Goal: Purchase product/service

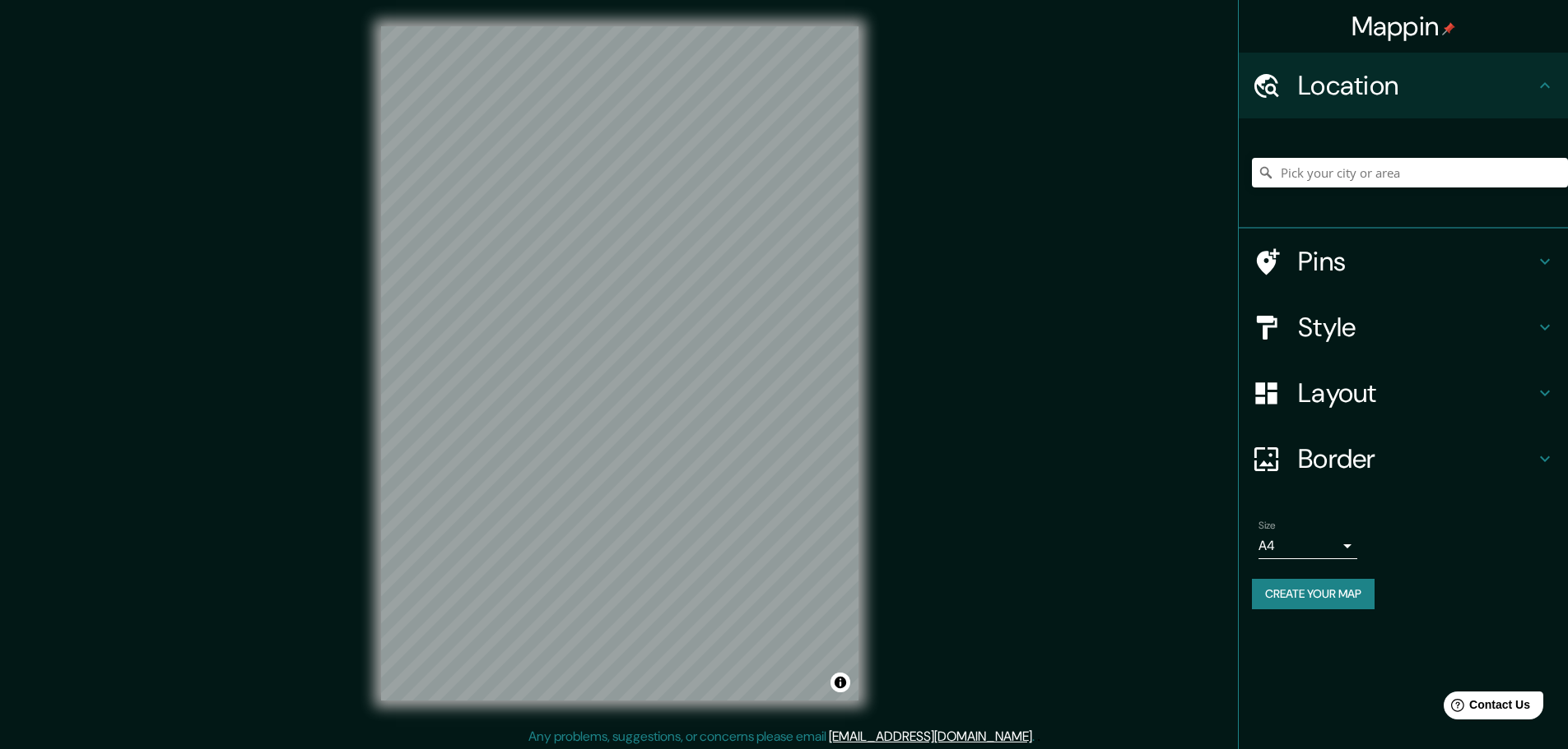
click at [1445, 370] on div "Layout" at bounding box center [1403, 393] width 330 height 66
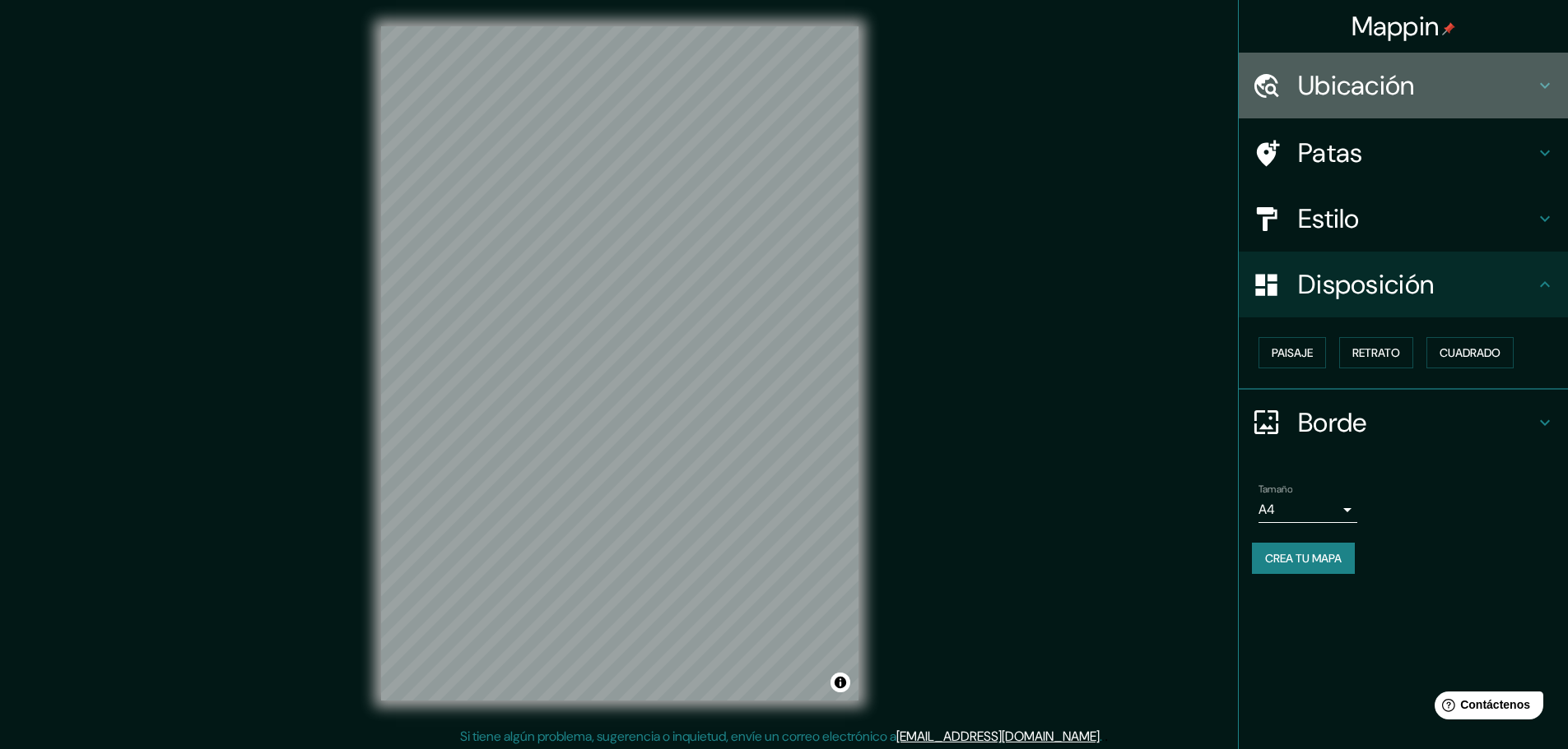
click at [1399, 83] on font "Ubicación" at bounding box center [1356, 85] width 117 height 35
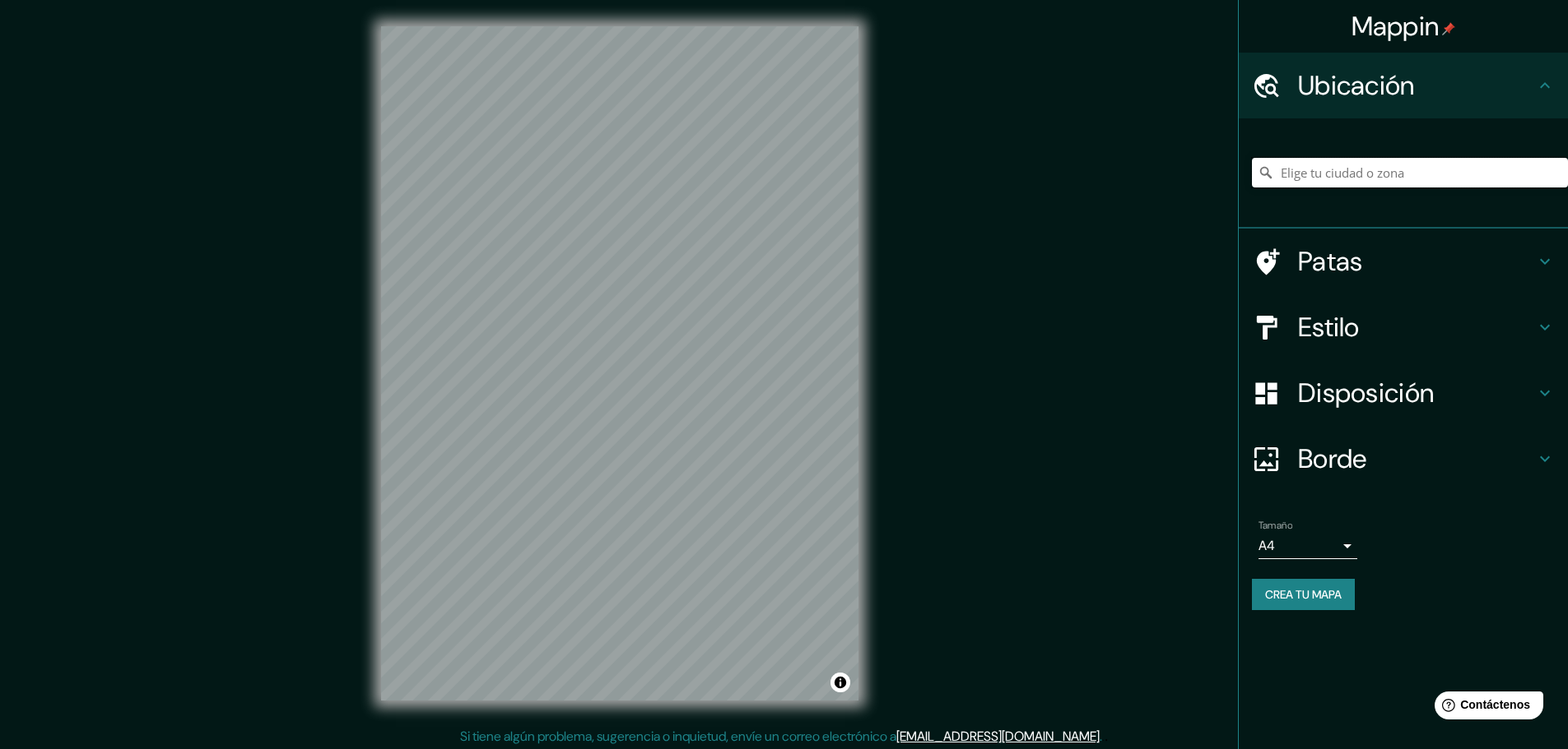
click at [1413, 163] on input "Elige tu ciudad o zona" at bounding box center [1410, 173] width 316 height 29
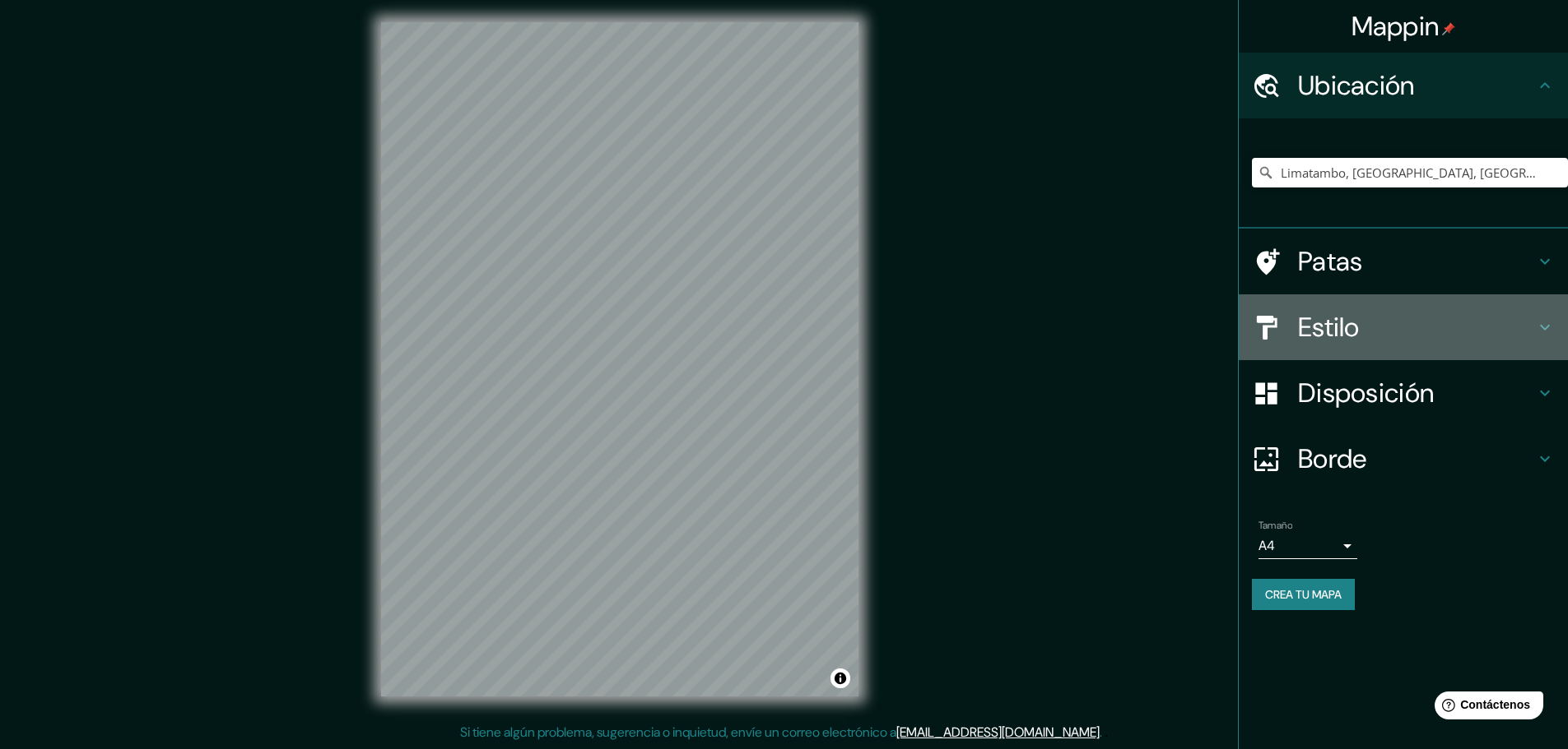
click at [1346, 324] on font "Estilo" at bounding box center [1329, 327] width 62 height 35
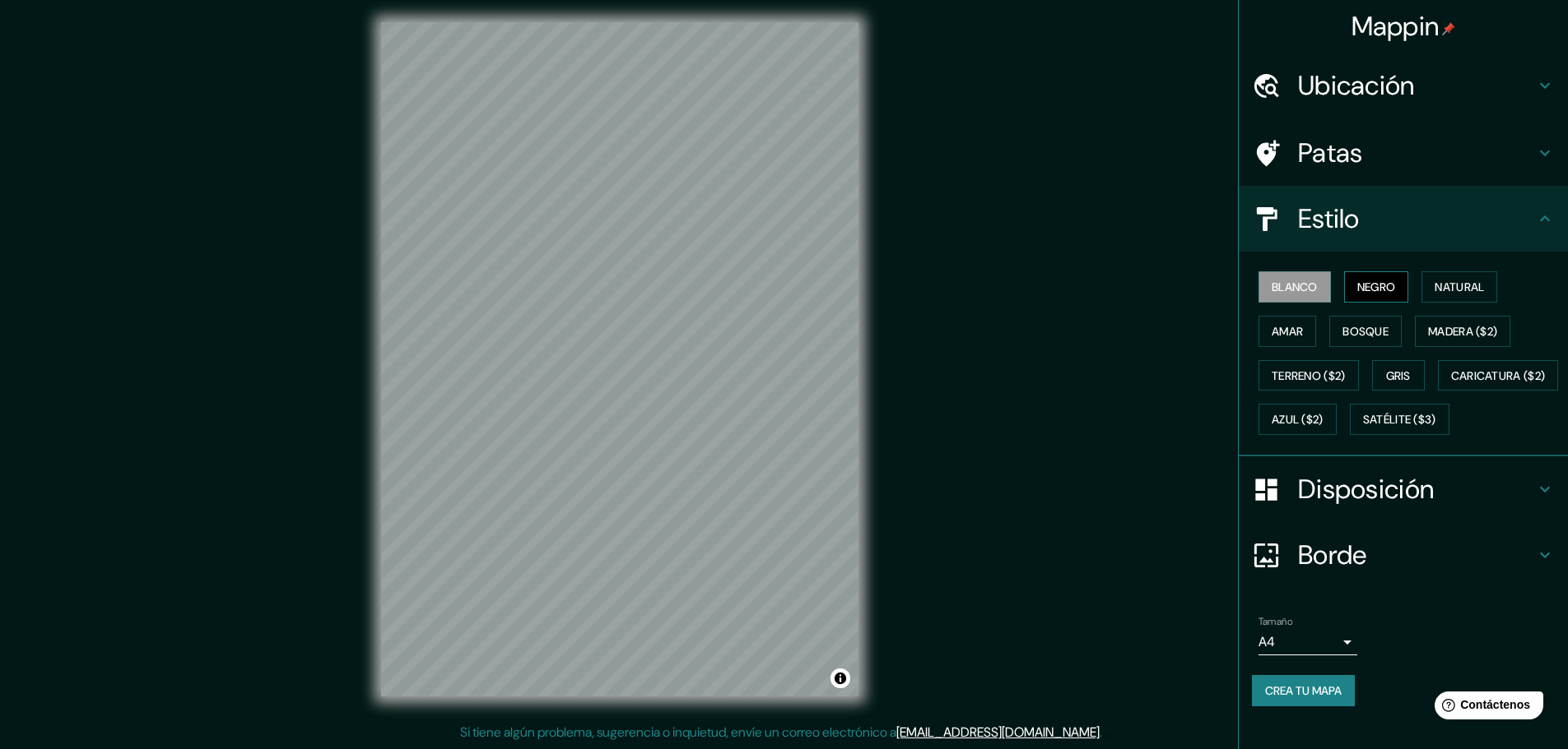
click at [1362, 284] on font "Negro" at bounding box center [1376, 287] width 39 height 15
click at [877, 320] on div "© Mapbox © OpenStreetMap Improve this map" at bounding box center [619, 359] width 530 height 728
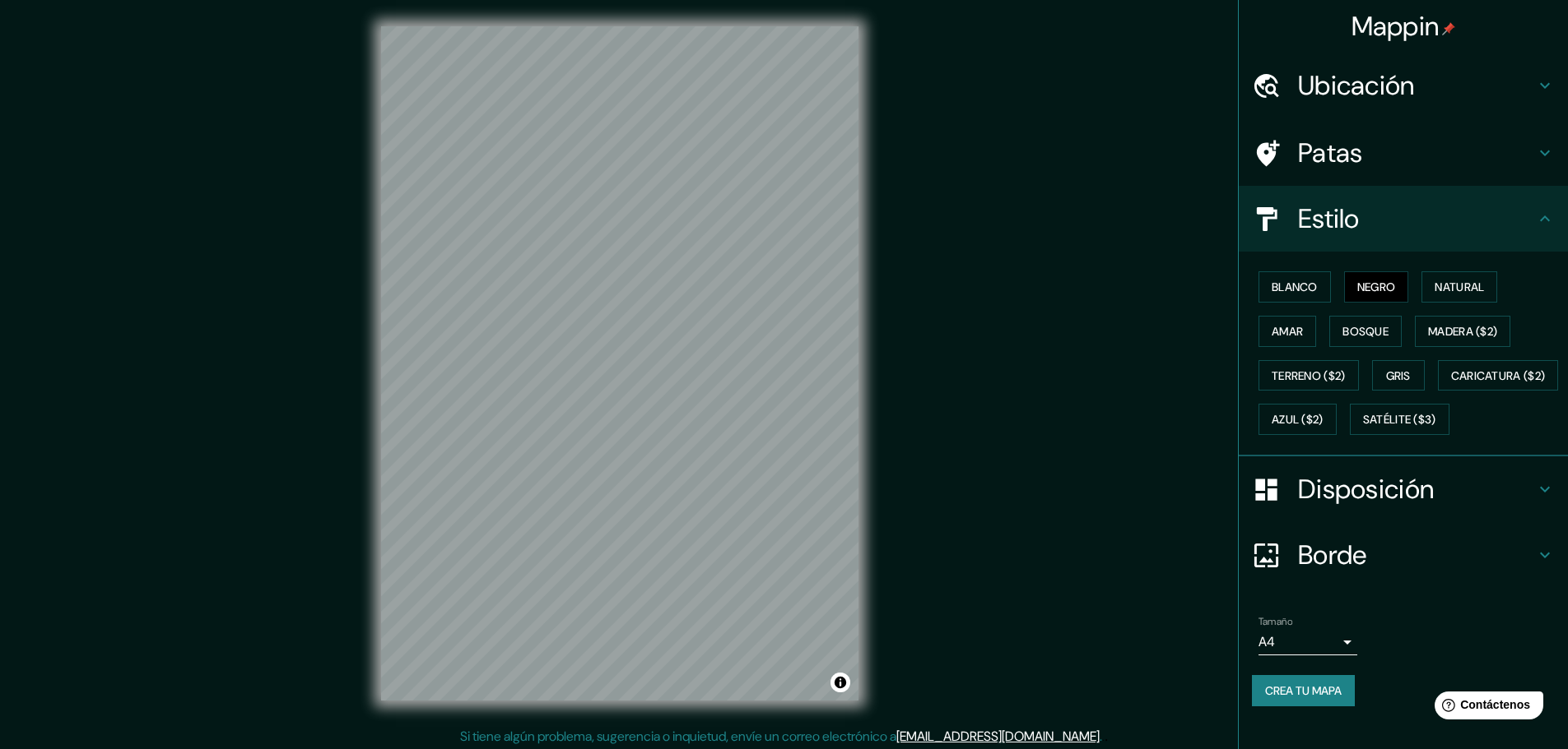
click at [1338, 518] on div "Disposición" at bounding box center [1403, 490] width 330 height 66
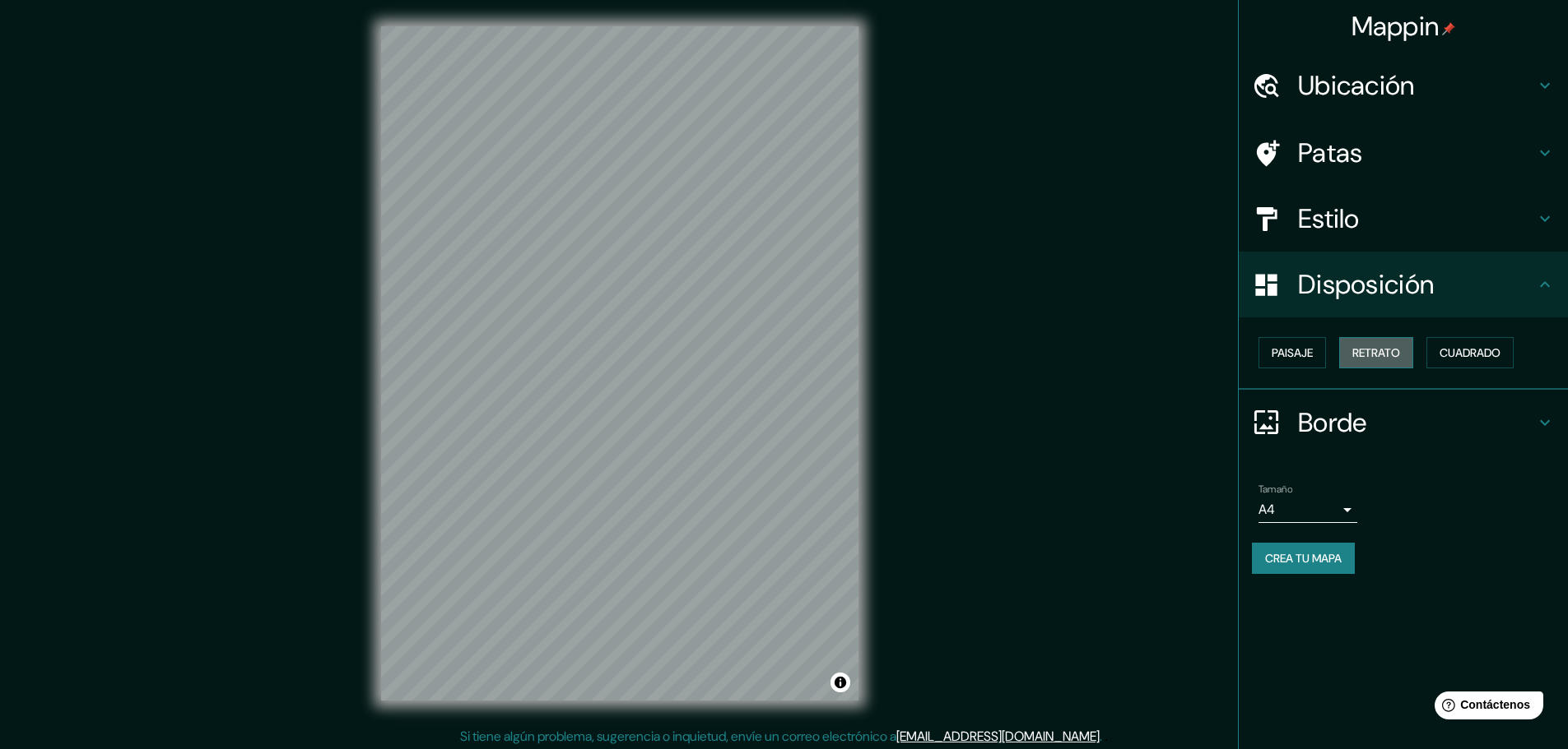
click at [1362, 341] on button "Retrato" at bounding box center [1376, 353] width 74 height 31
click at [1320, 340] on button "Paisaje" at bounding box center [1292, 353] width 67 height 31
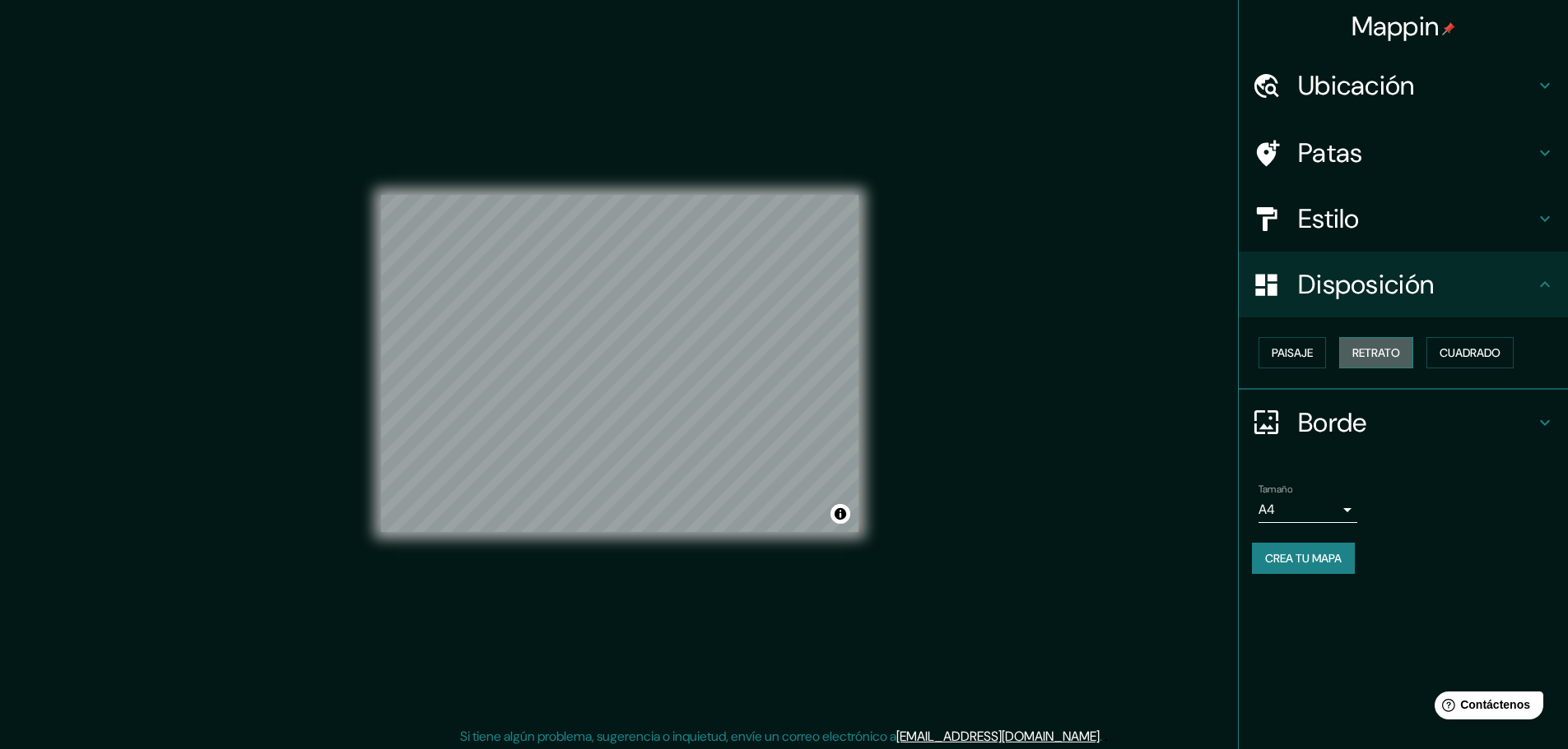
click at [1377, 351] on font "Retrato" at bounding box center [1376, 353] width 48 height 15
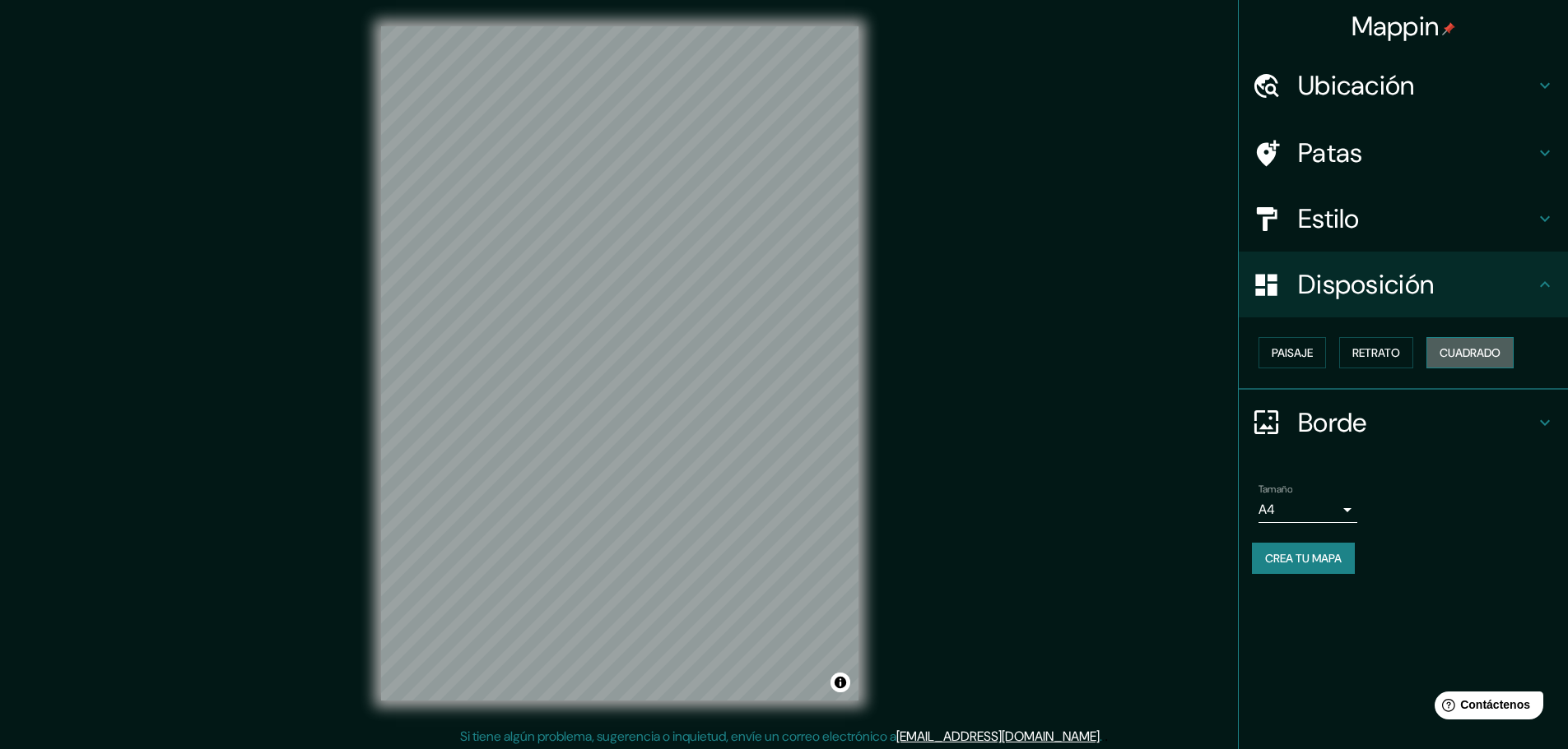
click at [1480, 346] on font "Cuadrado" at bounding box center [1470, 353] width 61 height 15
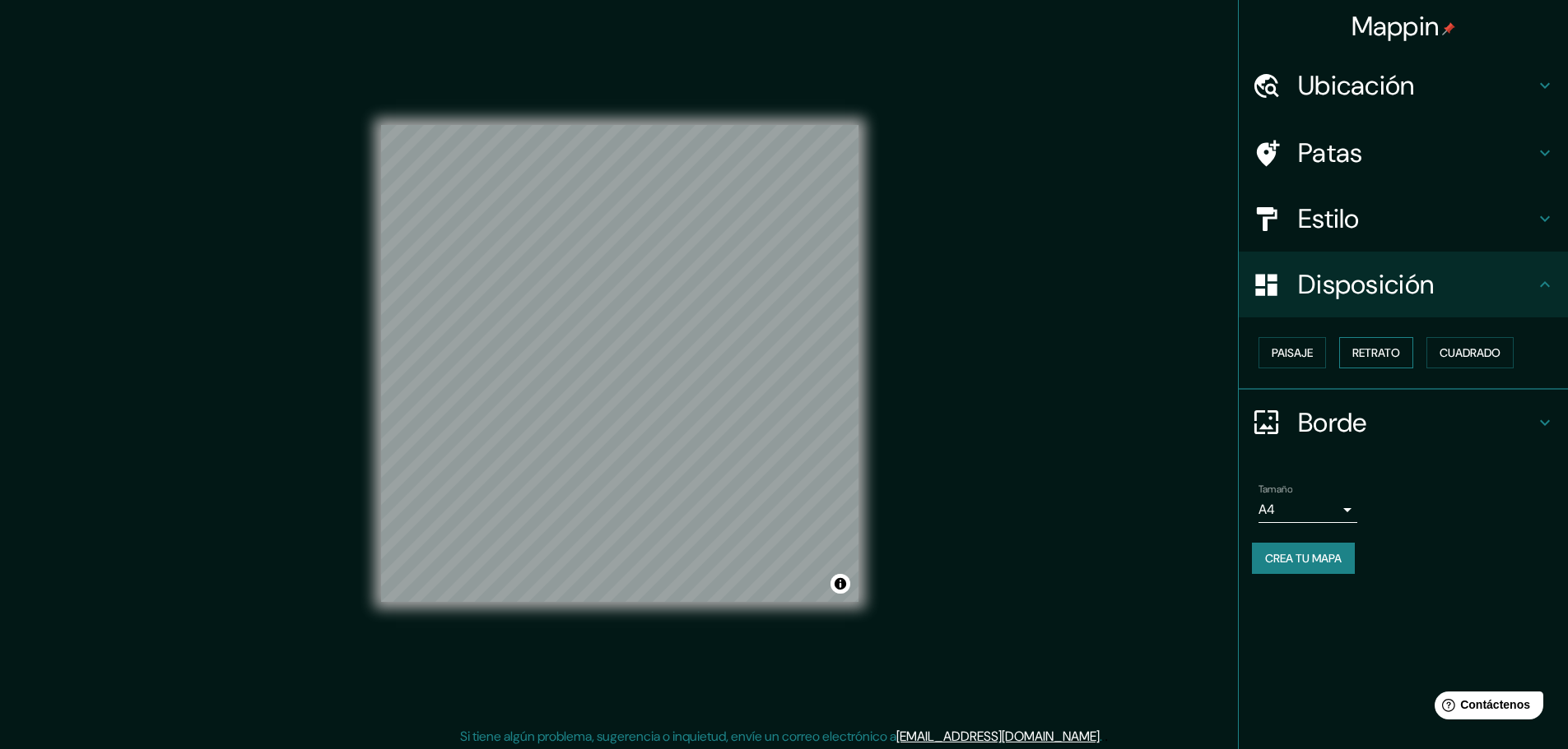
click at [1366, 357] on font "Retrato" at bounding box center [1376, 353] width 48 height 15
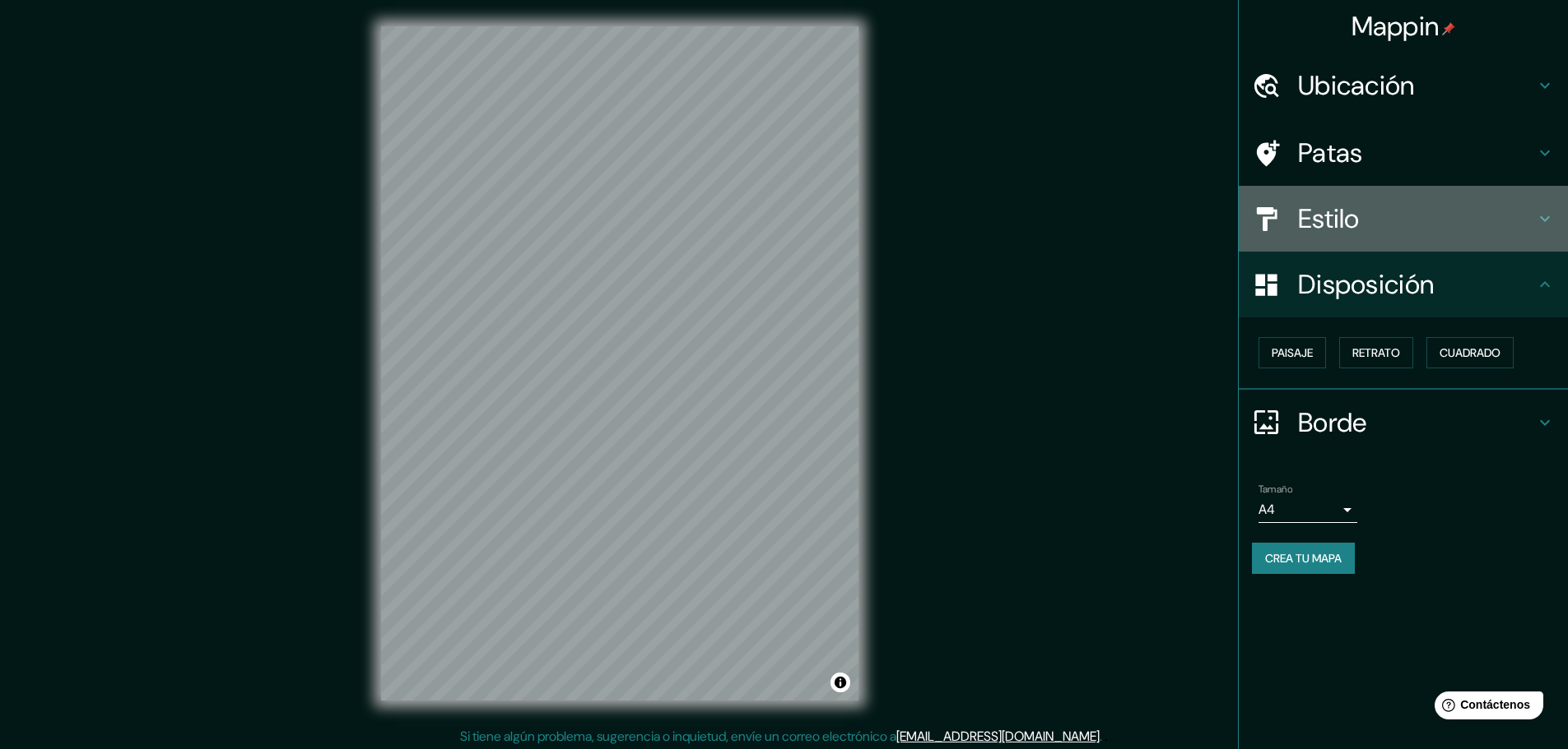
click at [1372, 247] on div "Estilo" at bounding box center [1403, 219] width 330 height 66
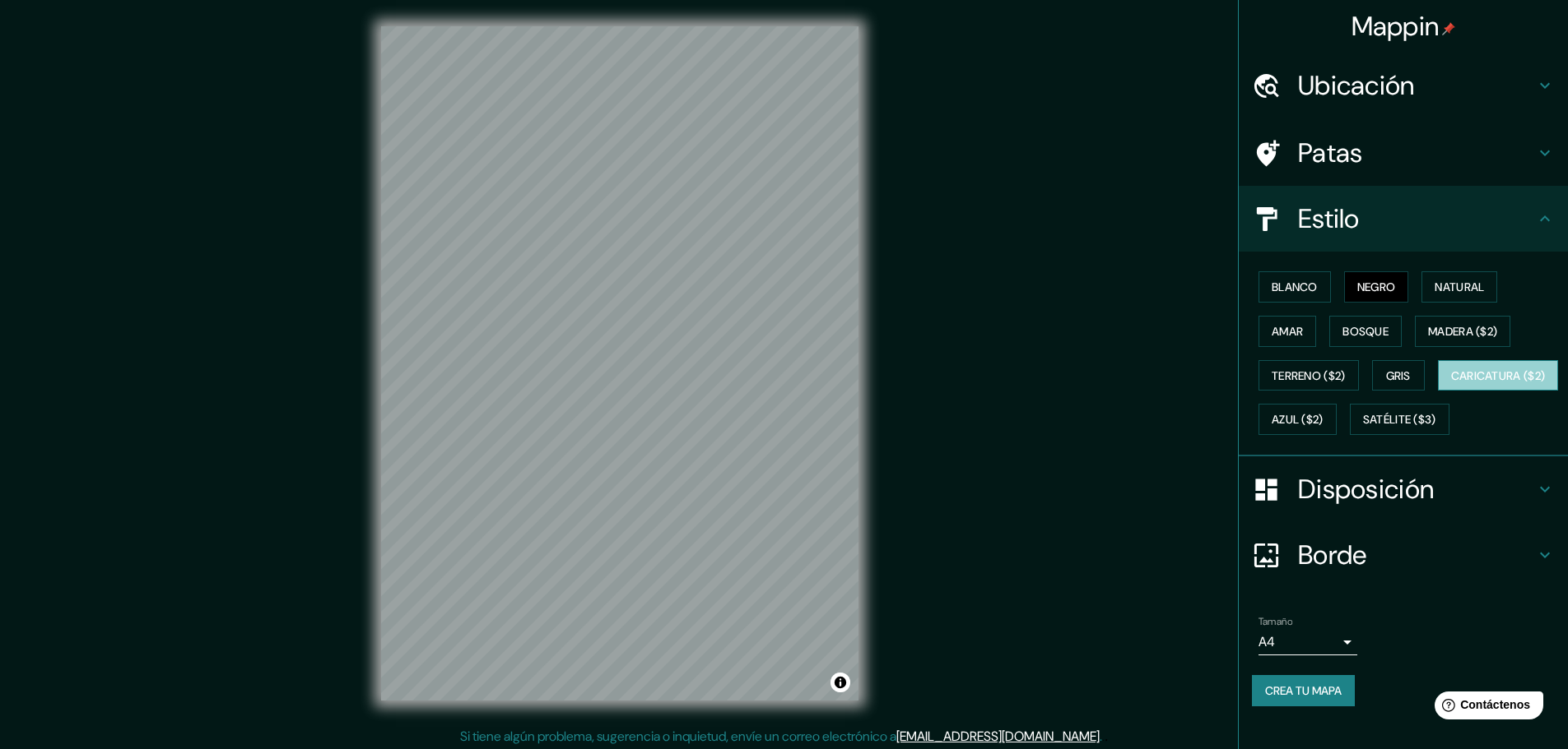
click at [1451, 384] on font "Caricatura ($2)" at bounding box center [1498, 375] width 94 height 15
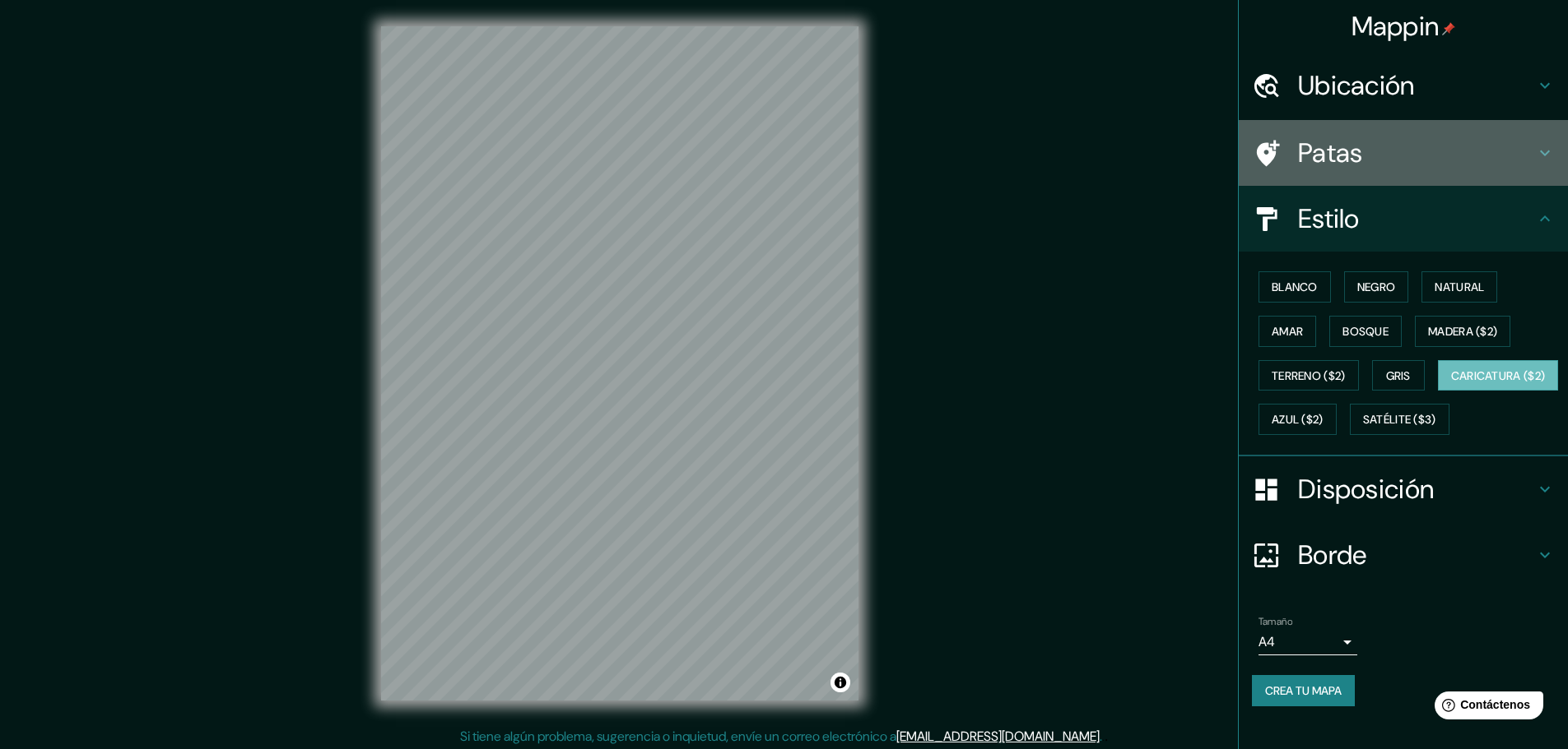
click at [1362, 150] on h4 "Patas" at bounding box center [1416, 153] width 237 height 33
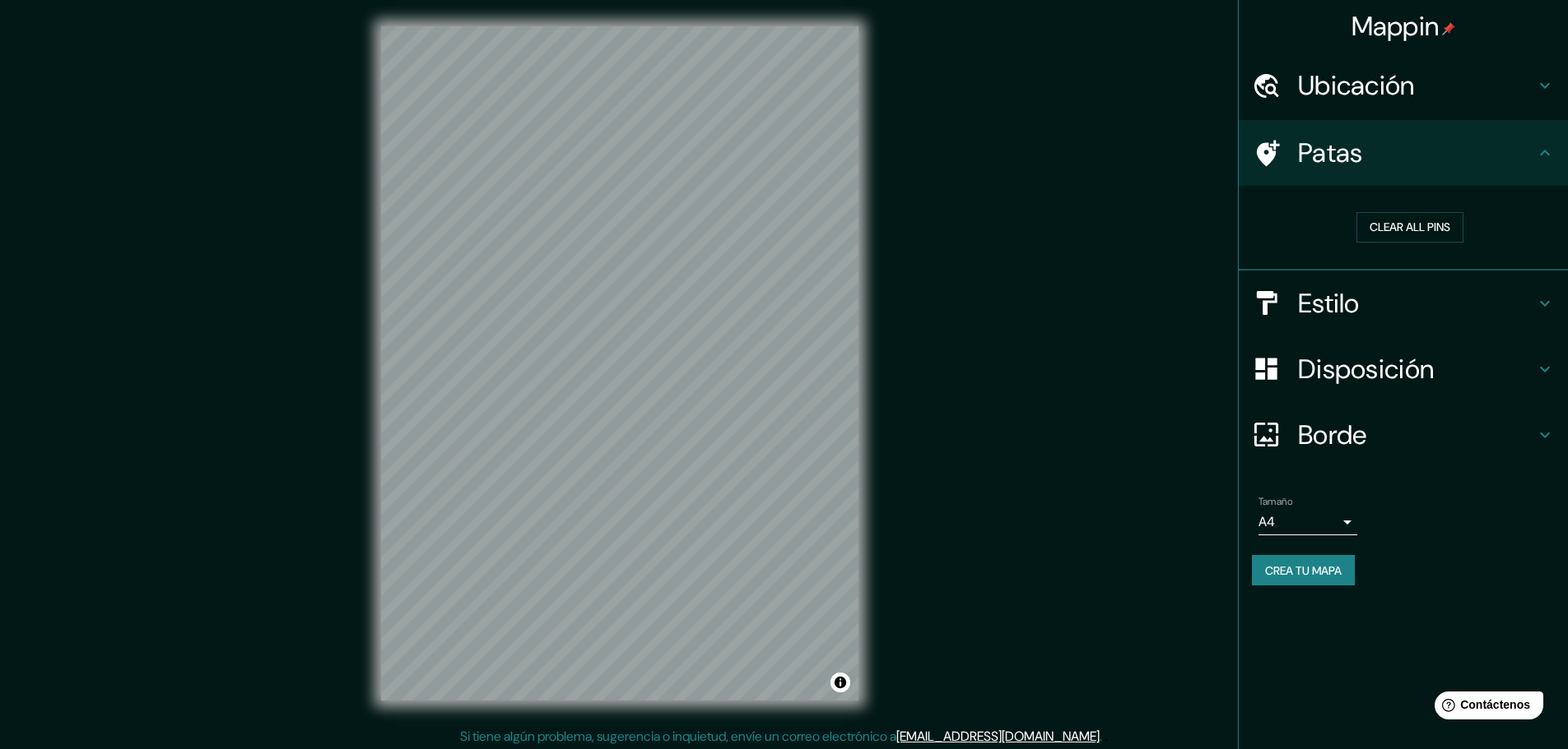
click at [1362, 149] on font "Patas" at bounding box center [1330, 153] width 65 height 35
click at [1341, 313] on font "Estilo" at bounding box center [1329, 304] width 62 height 35
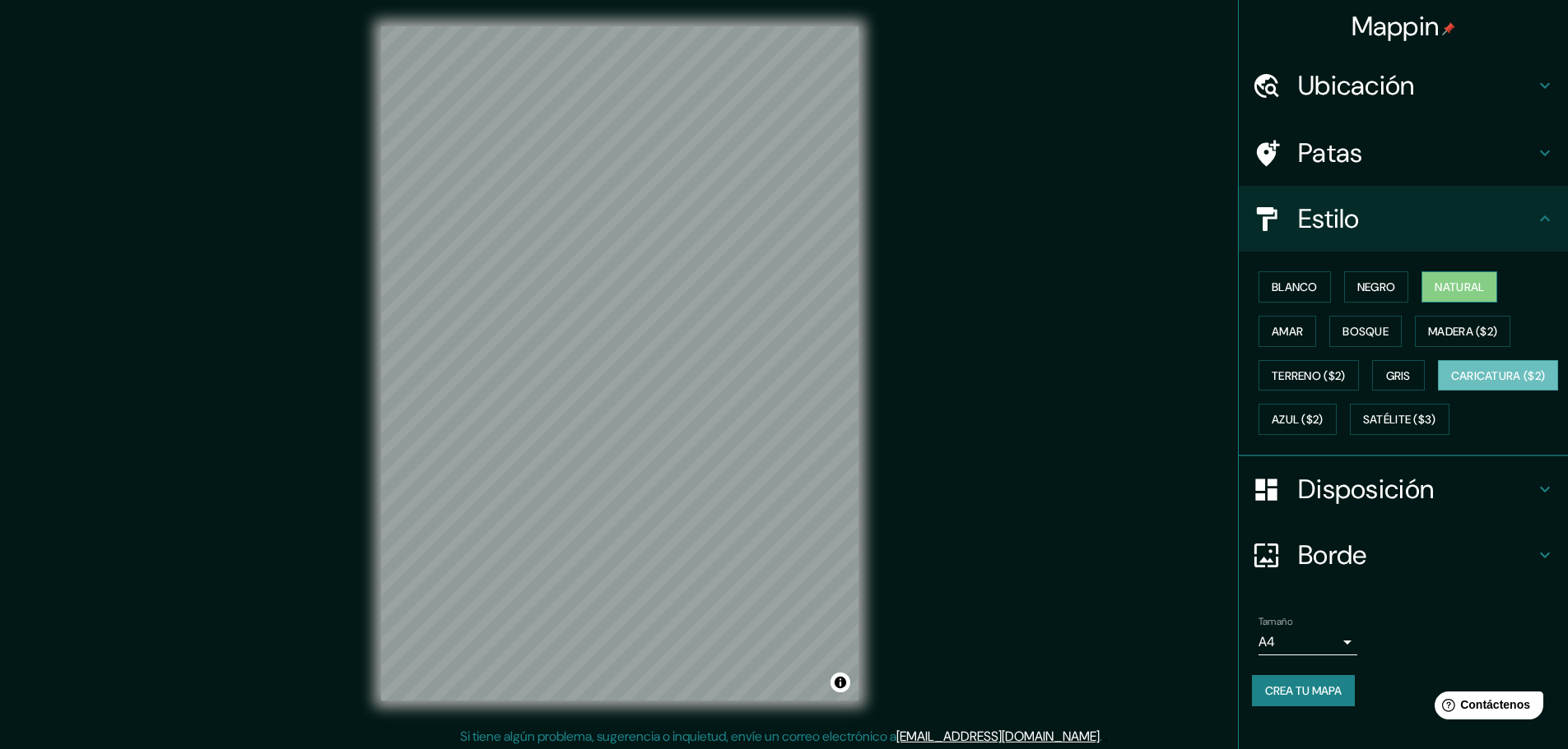
click at [1426, 292] on button "Natural" at bounding box center [1459, 287] width 76 height 31
click at [1298, 324] on button "Amar" at bounding box center [1287, 331] width 57 height 31
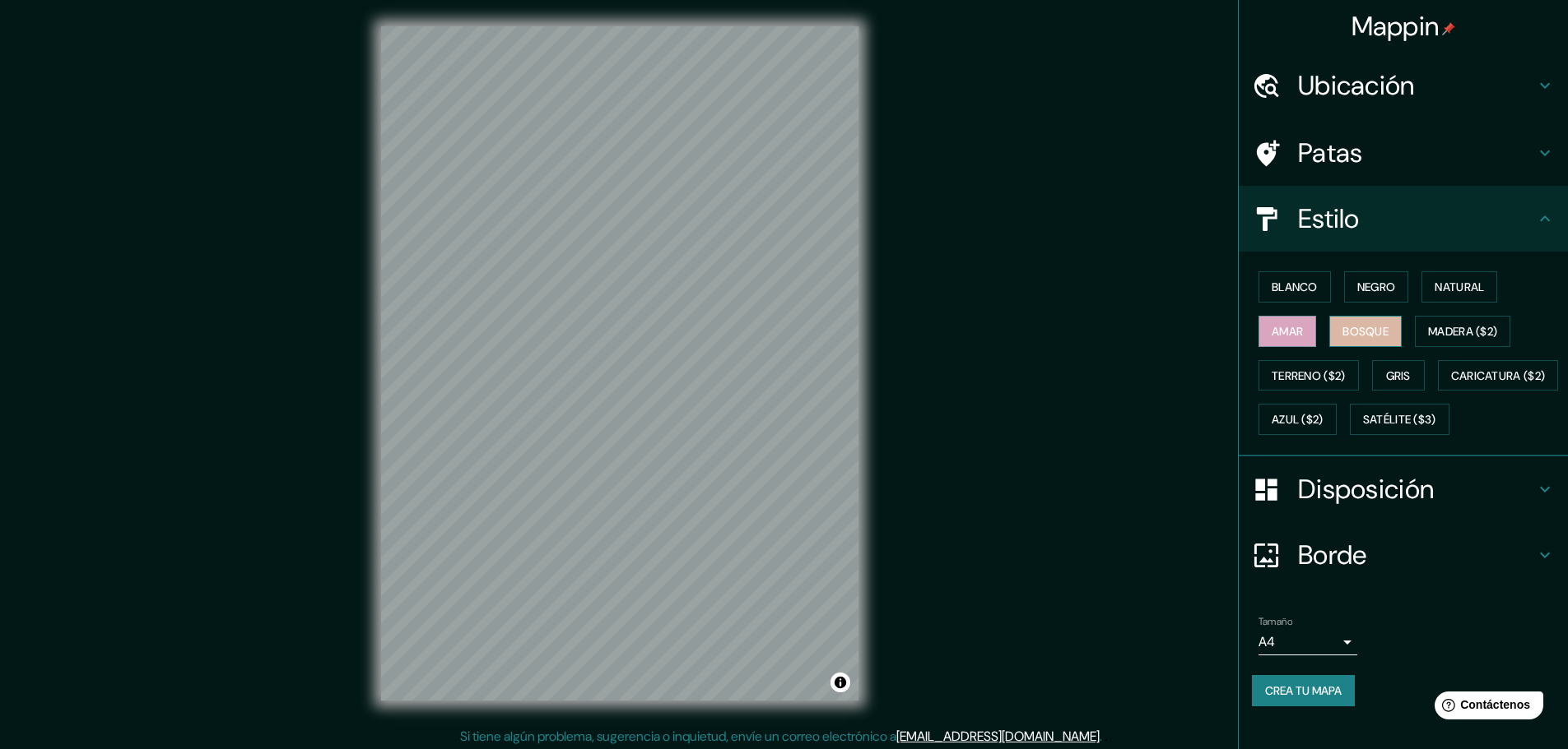
click at [1367, 327] on font "Bosque" at bounding box center [1365, 331] width 46 height 15
click at [1454, 334] on font "Madera ($2)" at bounding box center [1462, 331] width 69 height 15
click at [1327, 395] on div "Blanco Negro Natural Amar Bosque Madera ($2) Terreno ($2) Gris Caricatura ($2) …" at bounding box center [1410, 354] width 316 height 177
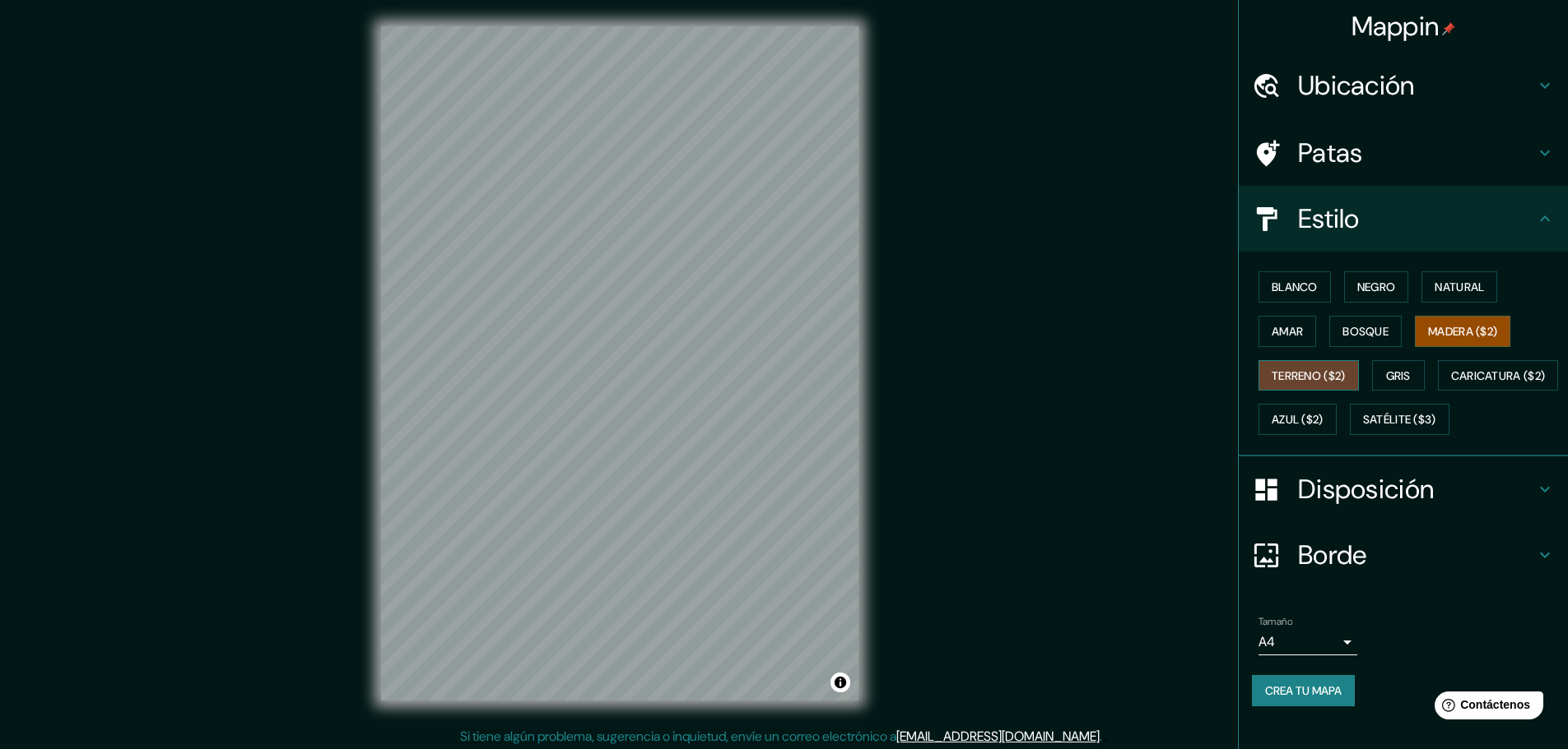
click at [1325, 384] on font "Terreno ($2)" at bounding box center [1308, 376] width 74 height 21
click at [1373, 387] on button "Gris" at bounding box center [1399, 376] width 52 height 31
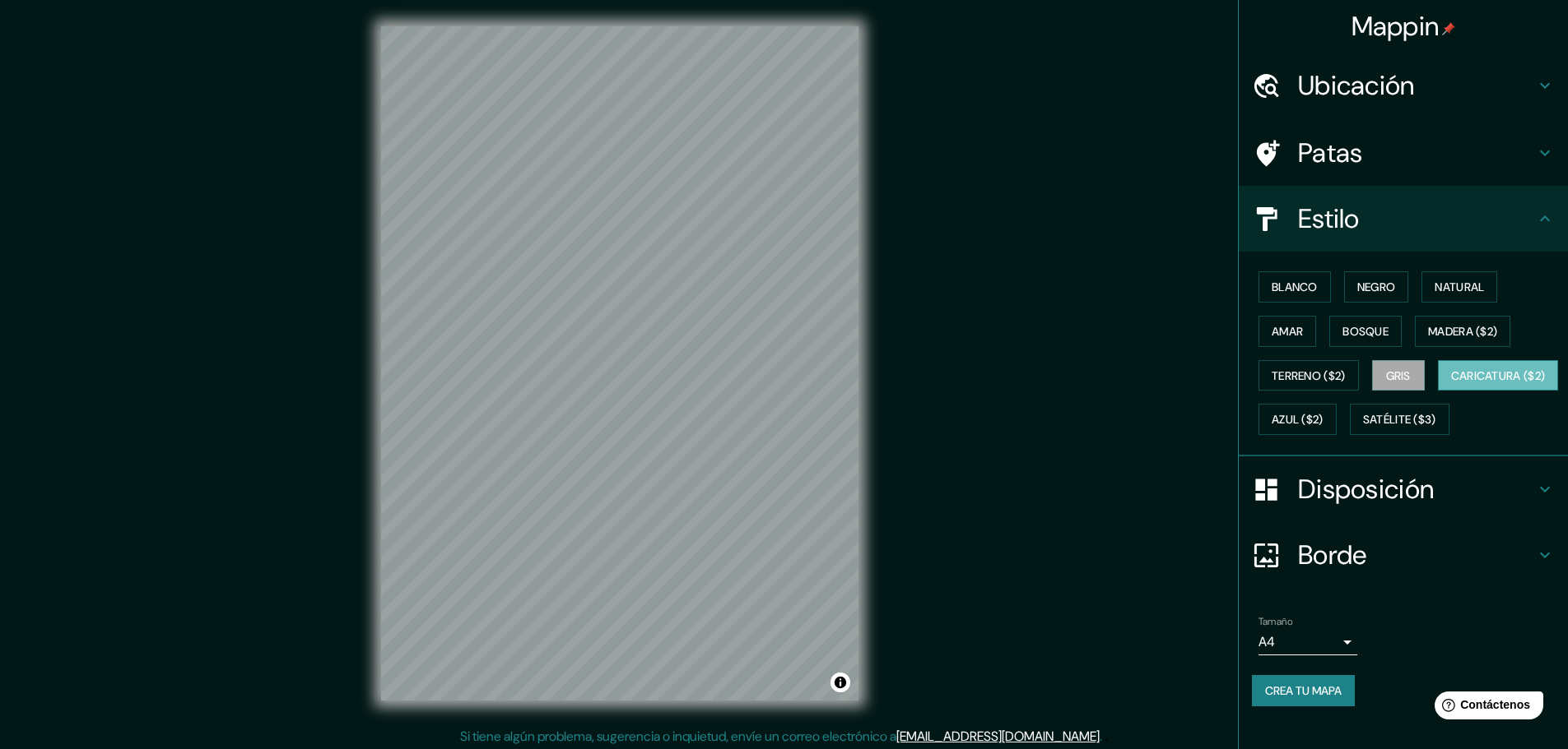
click at [1438, 392] on button "Caricatura ($2)" at bounding box center [1498, 376] width 121 height 31
click at [1324, 423] on font "Azul ($2)" at bounding box center [1297, 420] width 52 height 15
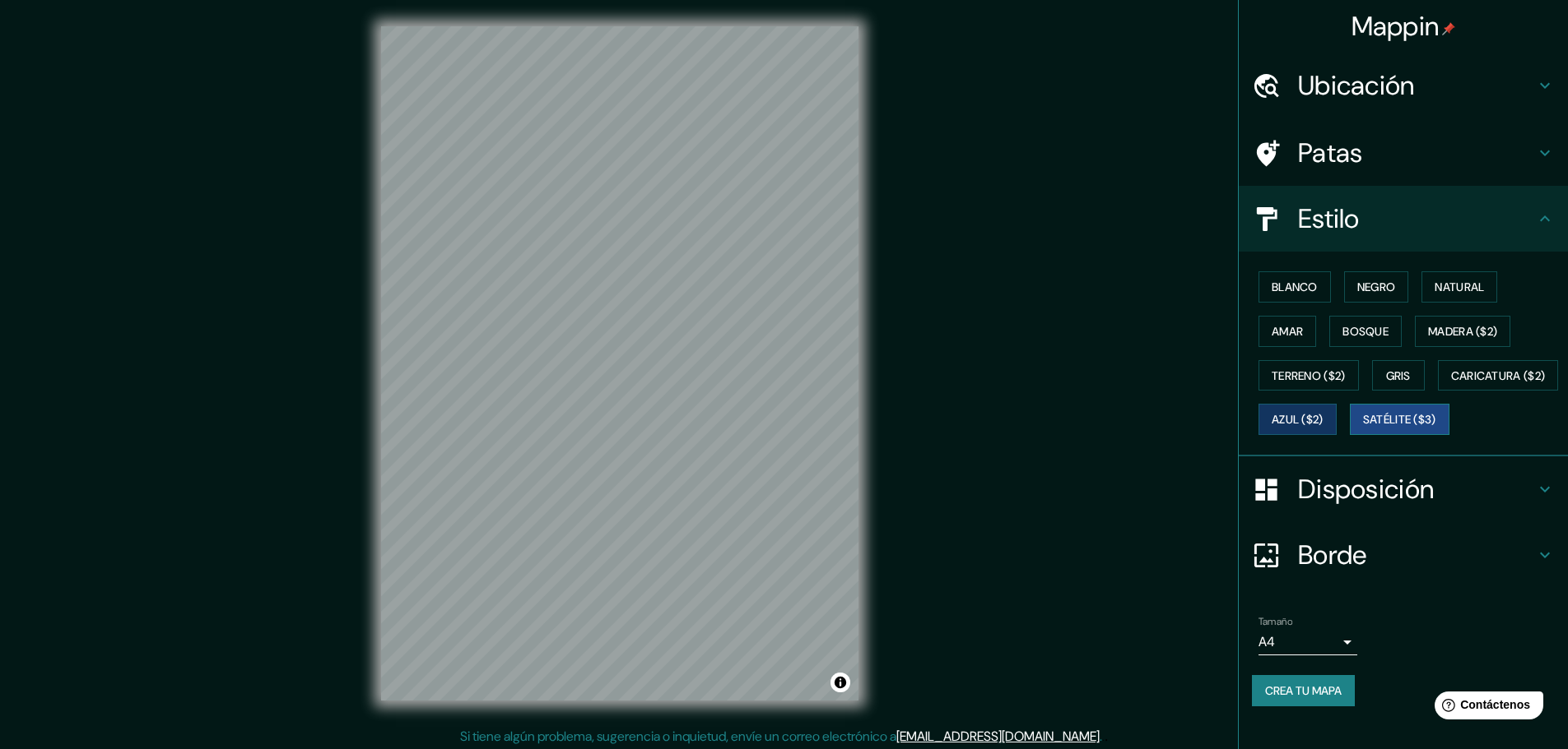
click at [1363, 427] on font "Satélite ($3)" at bounding box center [1399, 420] width 73 height 15
click at [1272, 381] on font "Terreno ($2)" at bounding box center [1308, 375] width 74 height 15
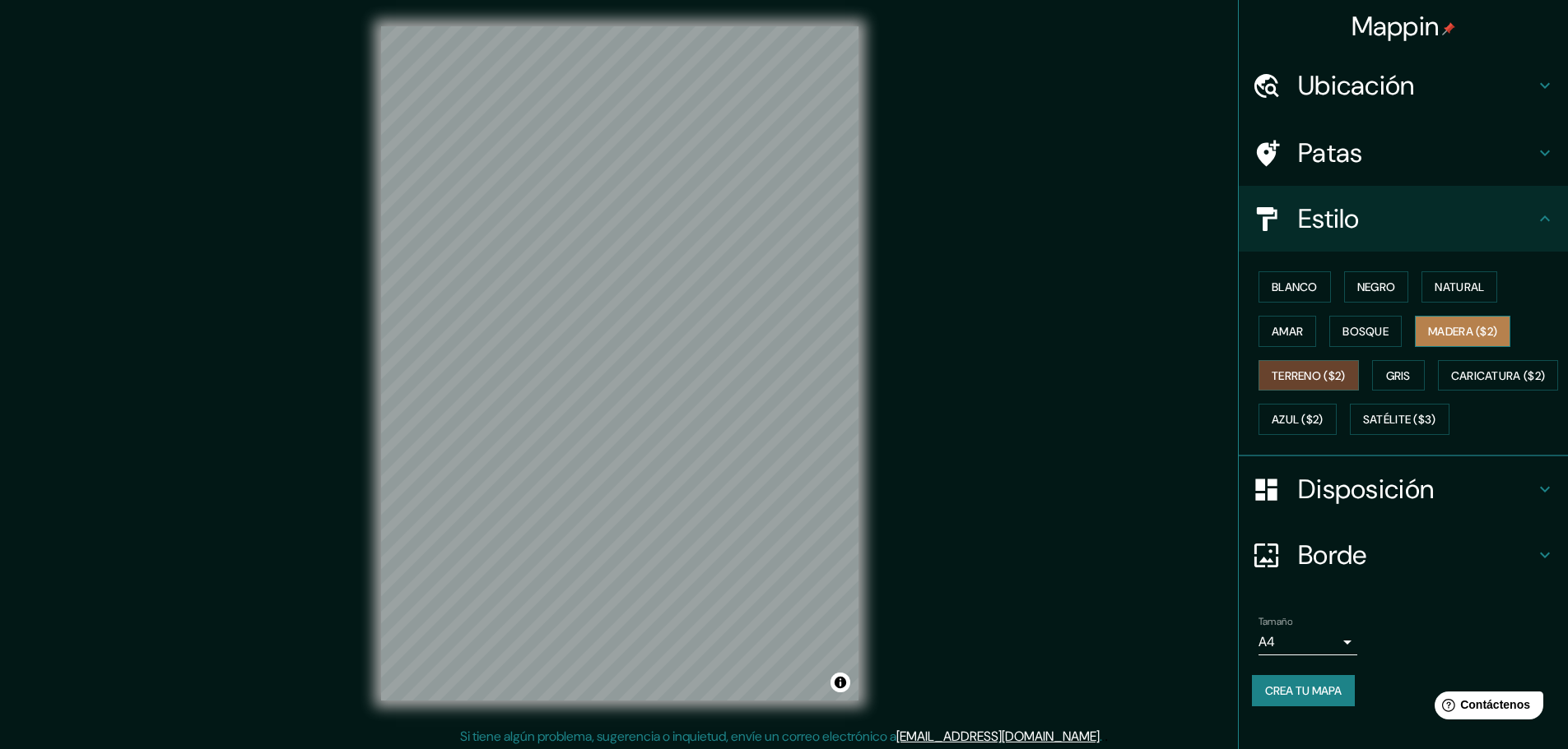
click at [1444, 333] on font "Madera ($2)" at bounding box center [1462, 331] width 69 height 15
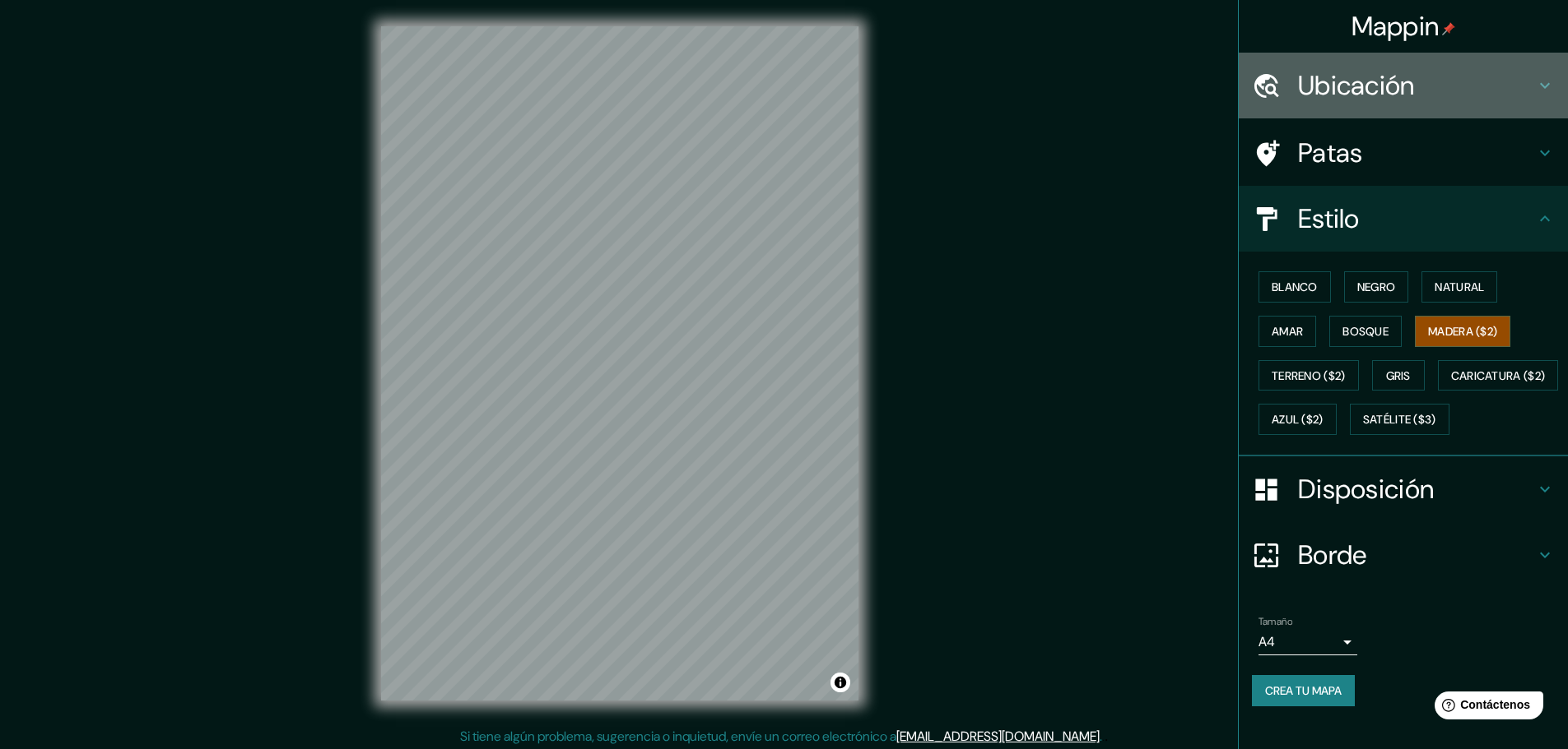
click at [1377, 86] on font "Ubicación" at bounding box center [1356, 85] width 117 height 35
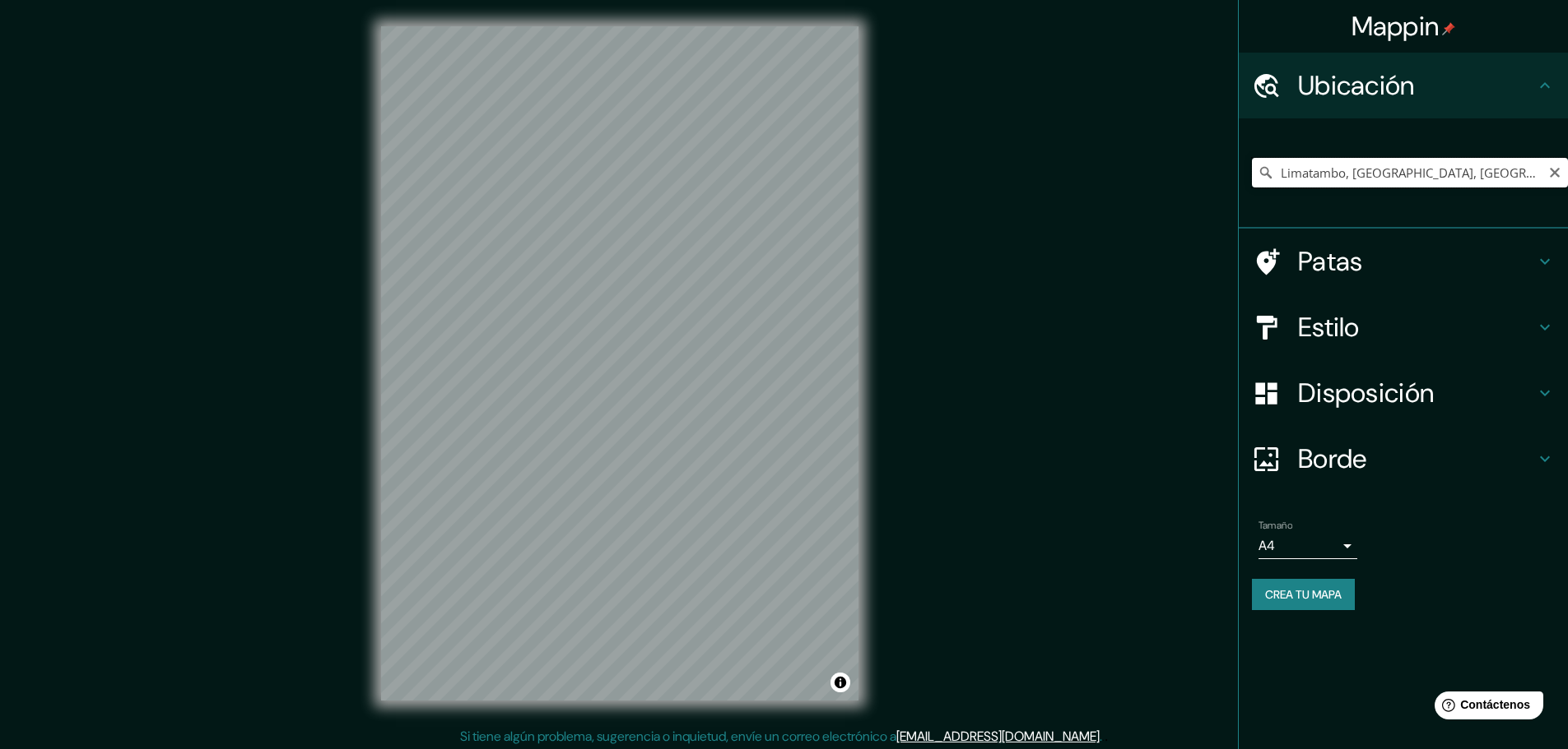
click at [1354, 181] on input "Limatambo, [GEOGRAPHIC_DATA], [GEOGRAPHIC_DATA]" at bounding box center [1410, 173] width 316 height 29
drag, startPoint x: 1346, startPoint y: 172, endPoint x: 1555, endPoint y: 168, distance: 209.0
click at [1553, 168] on div "Limatambo, [GEOGRAPHIC_DATA], [GEOGRAPHIC_DATA]" at bounding box center [1410, 173] width 316 height 29
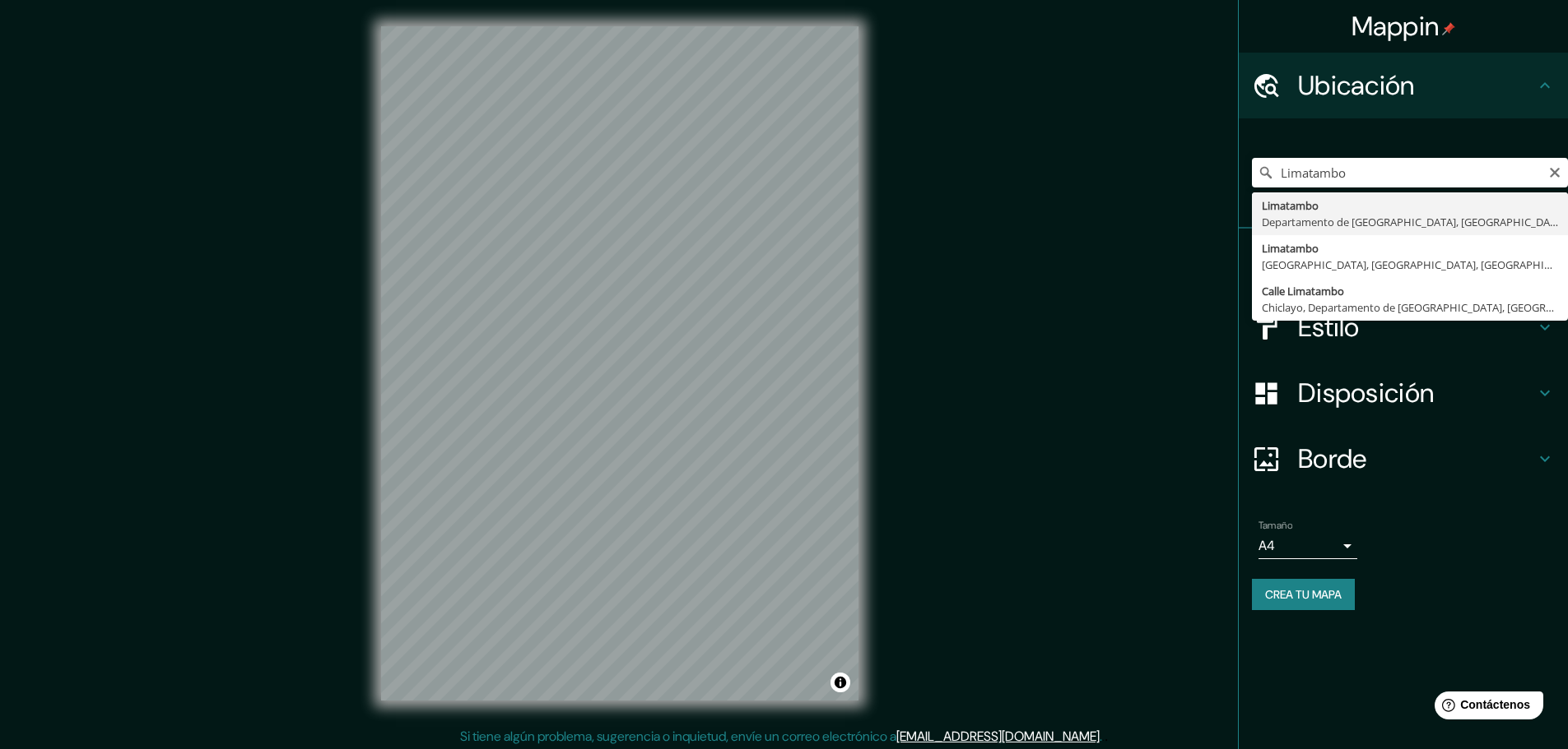
type input "Limatambo, [GEOGRAPHIC_DATA], [GEOGRAPHIC_DATA]"
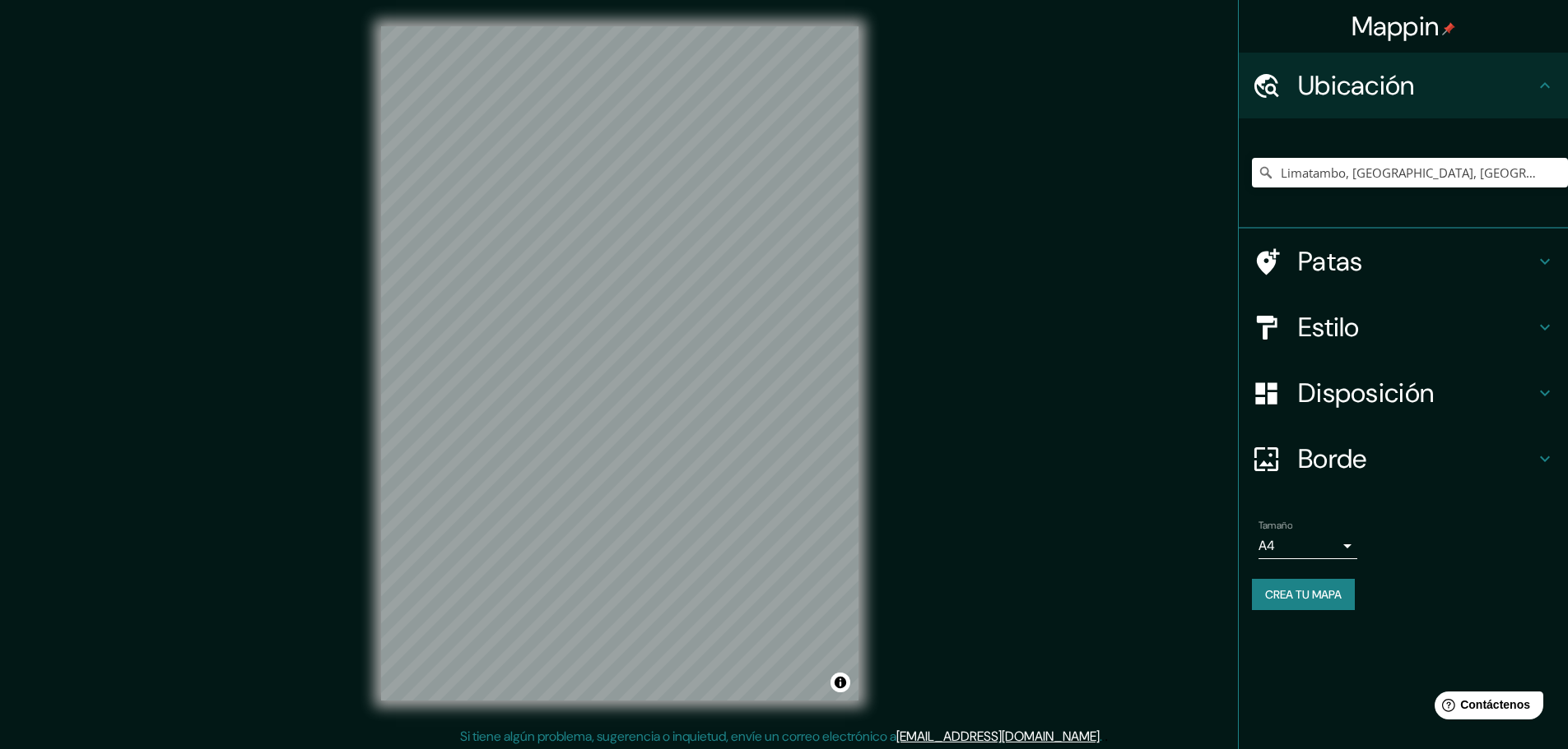
click at [1368, 396] on font "Disposición" at bounding box center [1366, 393] width 136 height 35
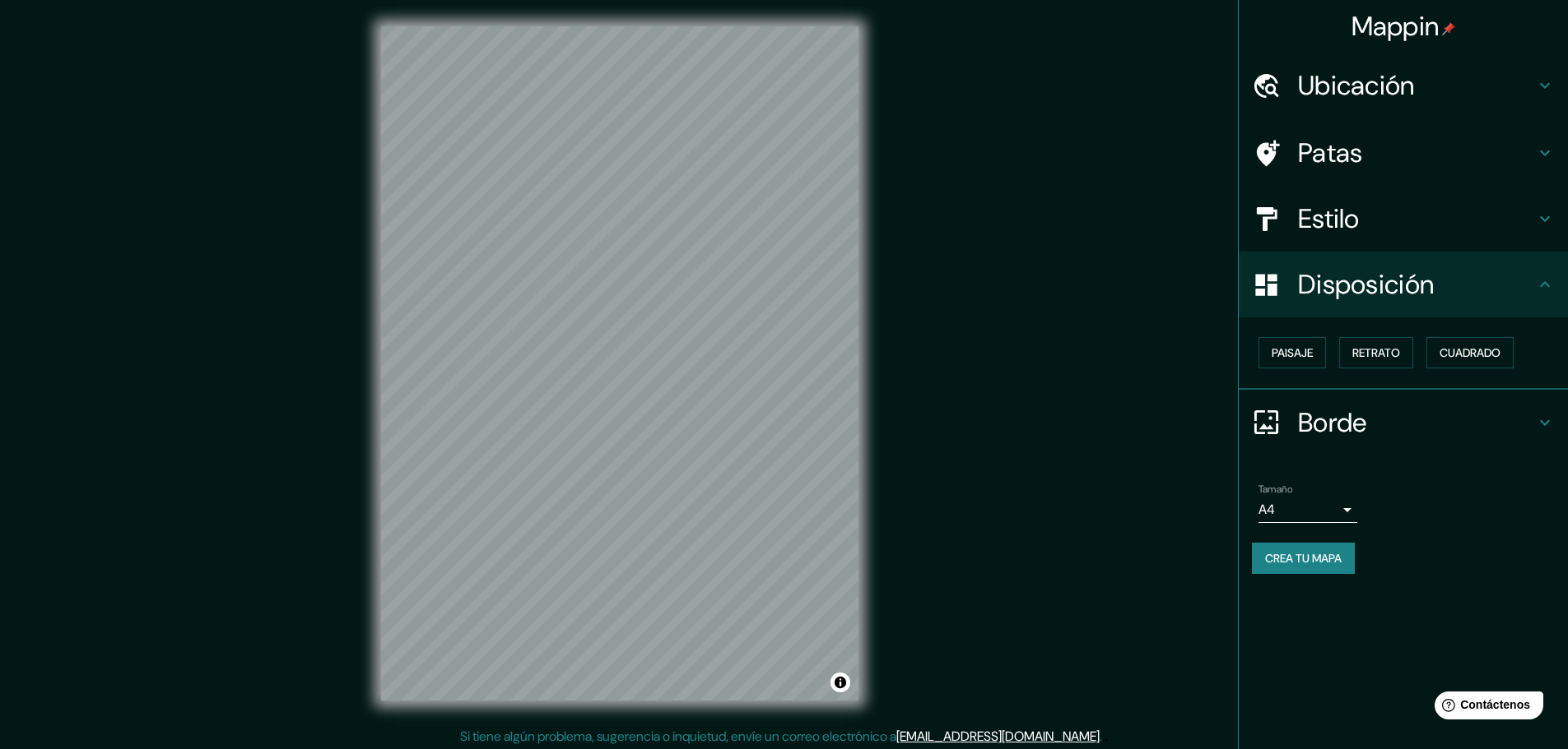
click at [1375, 298] on font "Disposición" at bounding box center [1366, 285] width 136 height 35
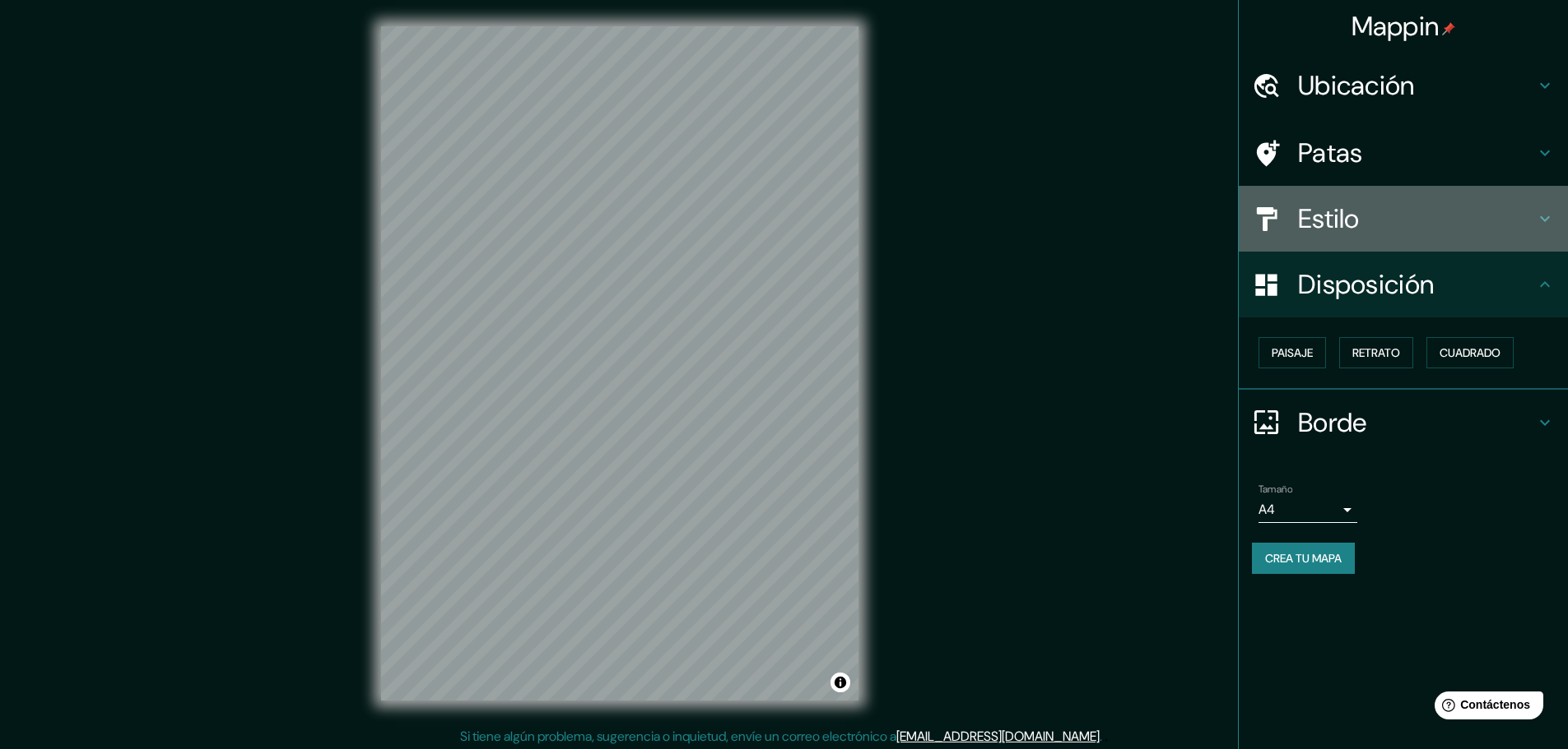
click at [1379, 228] on h4 "Estilo" at bounding box center [1416, 219] width 237 height 33
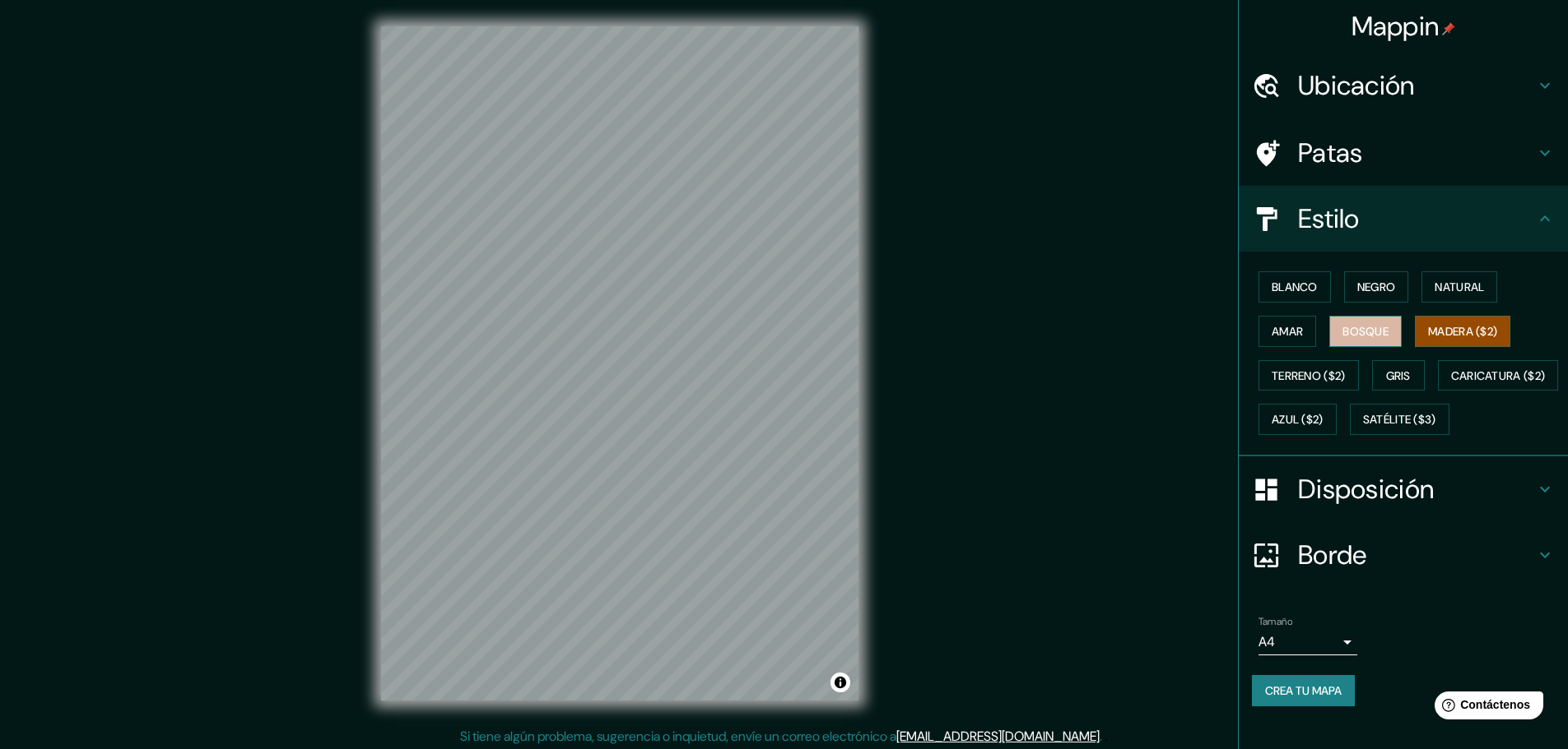
click at [1379, 326] on font "Bosque" at bounding box center [1365, 331] width 46 height 15
click at [1421, 372] on div "Blanco Negro Natural Amar Bosque Madera ($2) Terreno ($2) Gris Caricatura ($2) …" at bounding box center [1410, 354] width 316 height 177
click at [1411, 372] on button "Gris" at bounding box center [1399, 376] width 52 height 31
click at [1357, 290] on font "Negro" at bounding box center [1376, 287] width 39 height 15
click at [1307, 280] on font "Blanco" at bounding box center [1294, 287] width 46 height 15
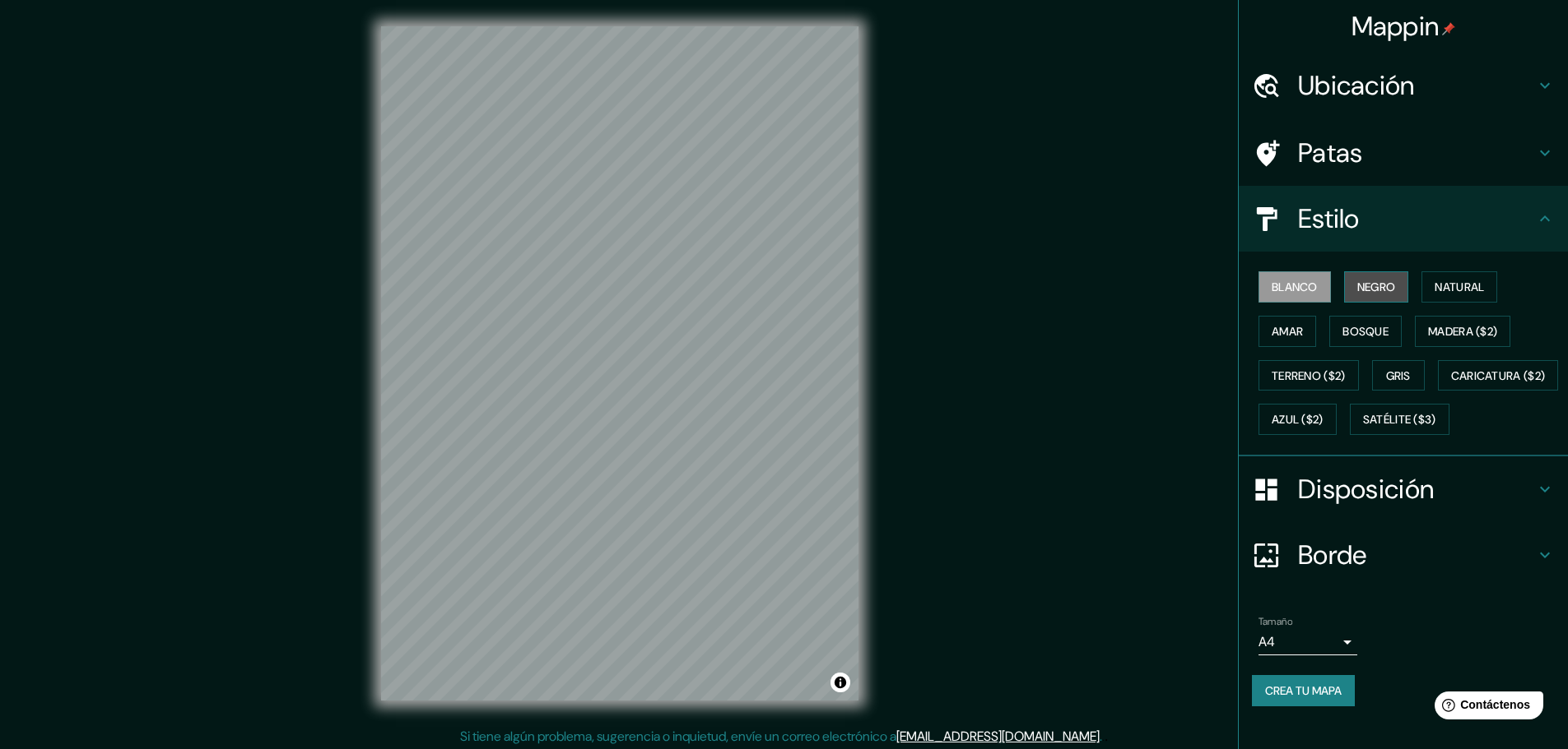
click at [1369, 281] on font "Negro" at bounding box center [1376, 287] width 39 height 15
click at [1458, 291] on font "Natural" at bounding box center [1459, 287] width 50 height 15
click at [1295, 326] on button "Amar" at bounding box center [1287, 331] width 57 height 31
click at [1360, 338] on font "Bosque" at bounding box center [1365, 331] width 46 height 15
click at [1372, 292] on font "Negro" at bounding box center [1376, 287] width 39 height 15
